Goal: Find specific page/section: Find specific page/section

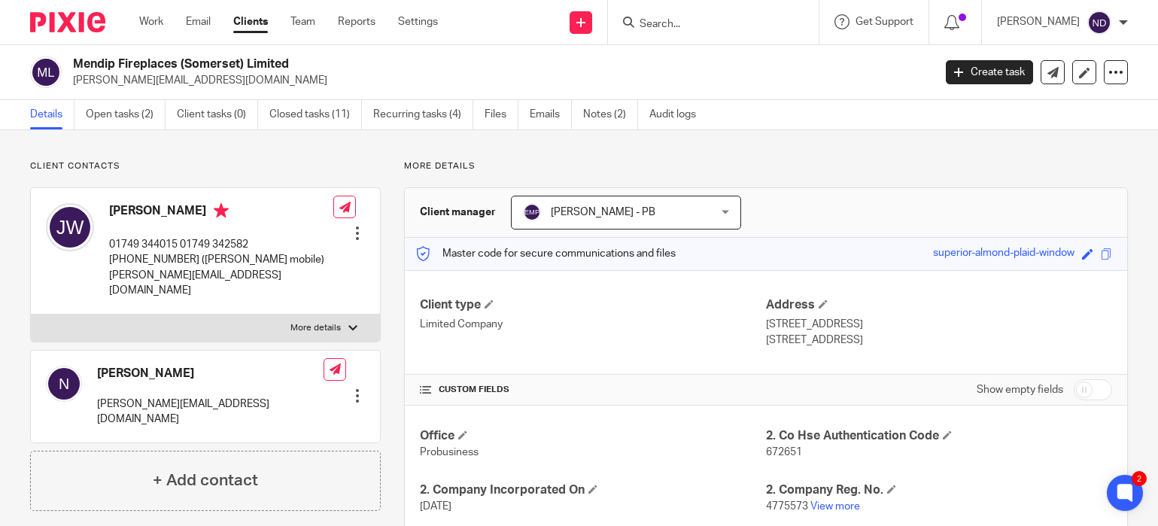
click at [676, 22] on input "Search" at bounding box center [705, 25] width 135 height 14
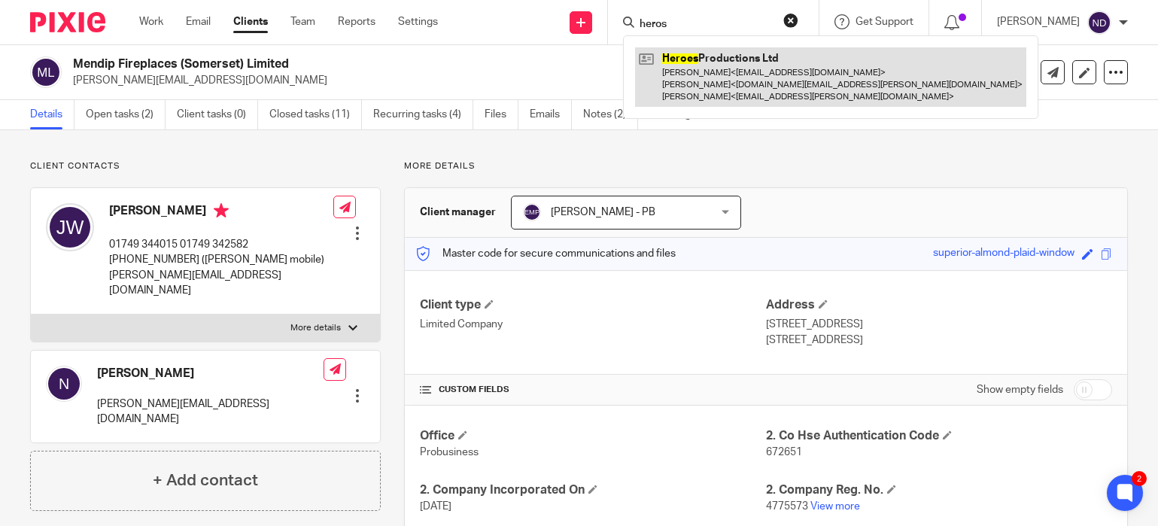
type input "heros"
click at [728, 80] on link at bounding box center [830, 76] width 391 height 59
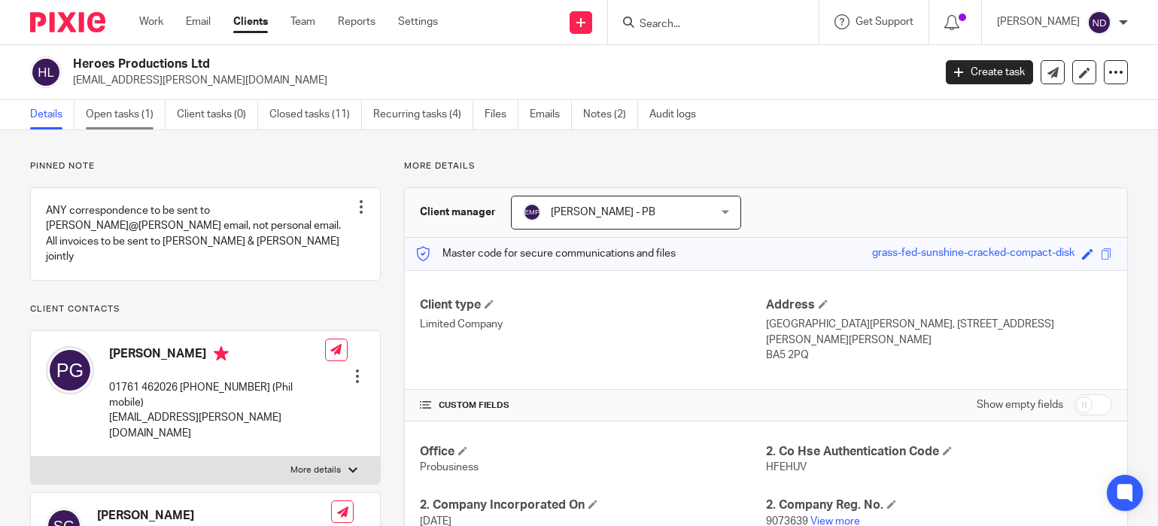
click at [109, 120] on link "Open tasks (1)" at bounding box center [126, 114] width 80 height 29
